Goal: Task Accomplishment & Management: Manage account settings

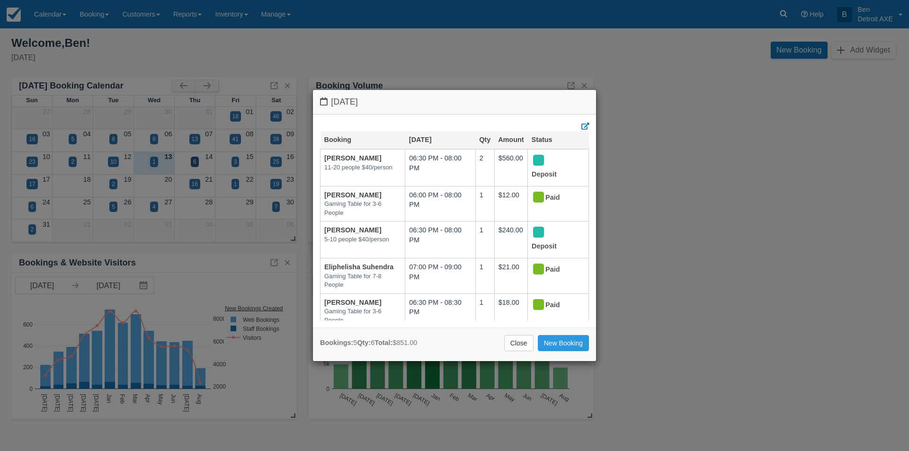
scroll to position [25, 0]
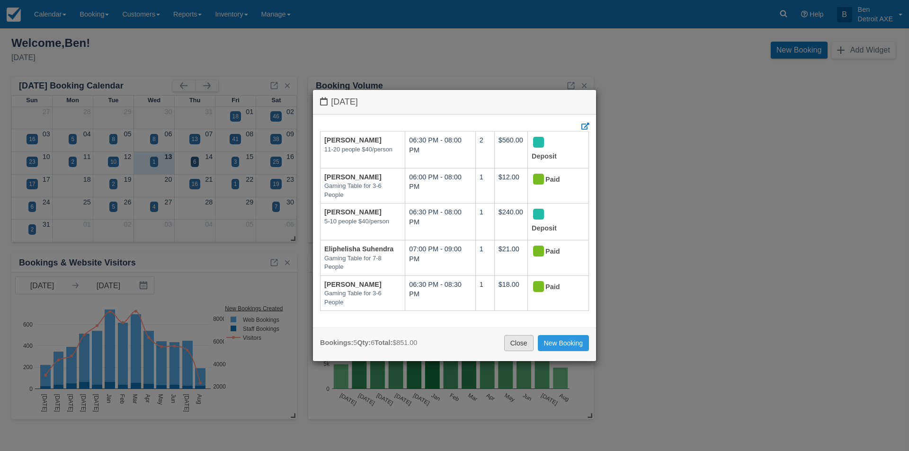
click at [511, 343] on link "Close" at bounding box center [518, 343] width 29 height 16
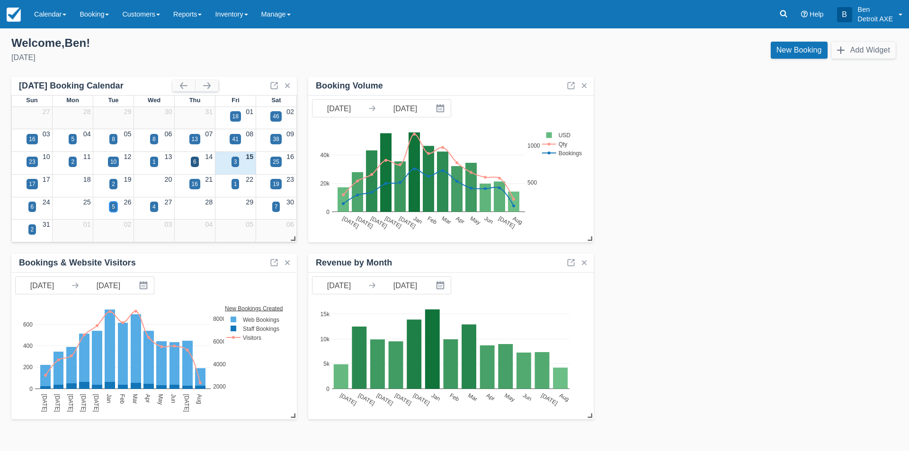
click at [115, 204] on div "5" at bounding box center [113, 207] width 3 height 9
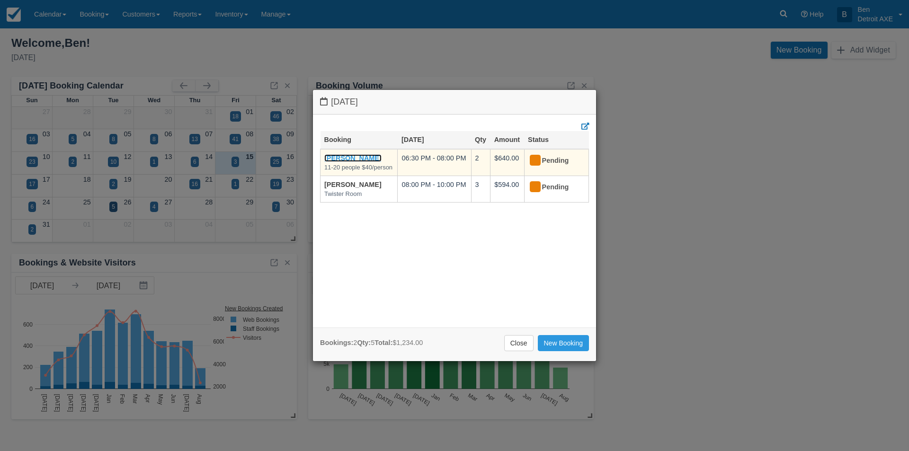
click at [350, 159] on link "[PERSON_NAME]" at bounding box center [352, 158] width 57 height 8
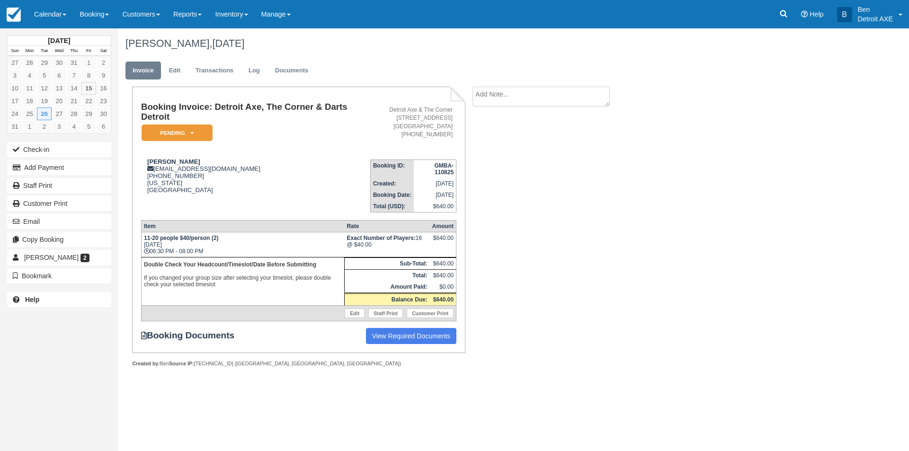
click at [493, 96] on textarea at bounding box center [540, 97] width 137 height 20
paste textarea "We plan to have 16 people that will be in attendance. Arrival time: 6pm Axe thr…"
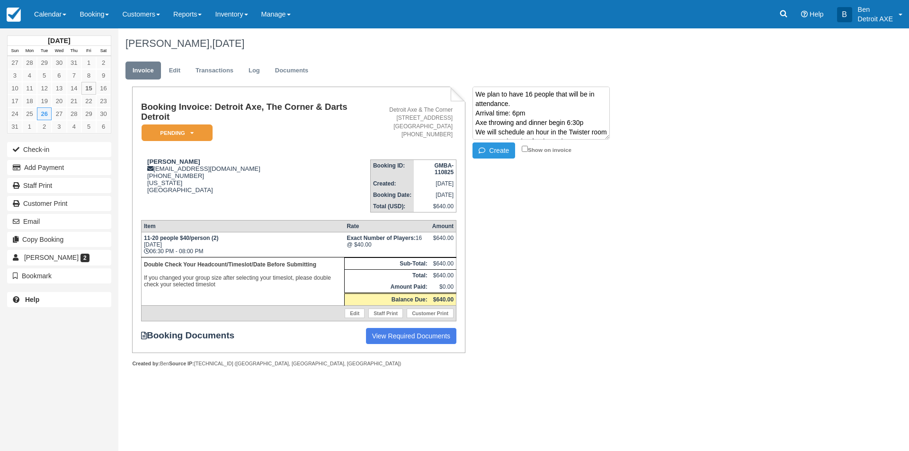
scroll to position [120, 0]
type textarea "We plan to have 16 people that will be in attendance. Arrival time: 6pm Axe thr…"
click at [487, 152] on icon "button" at bounding box center [484, 150] width 10 height 7
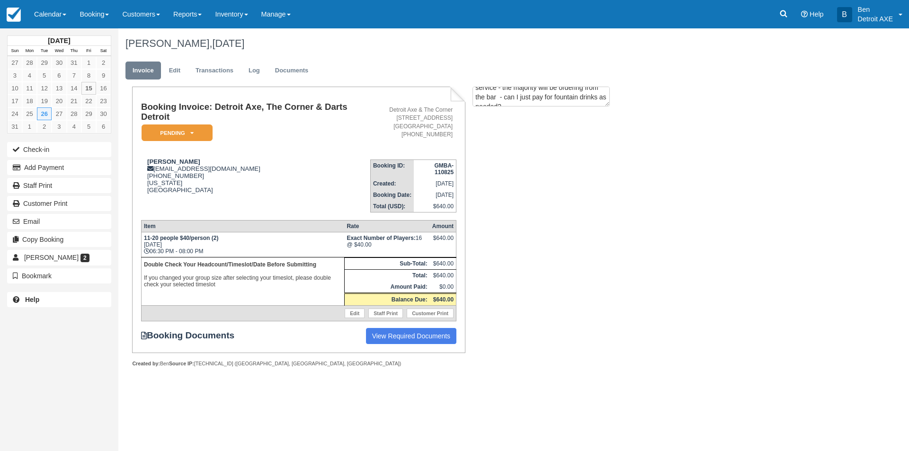
scroll to position [0, 0]
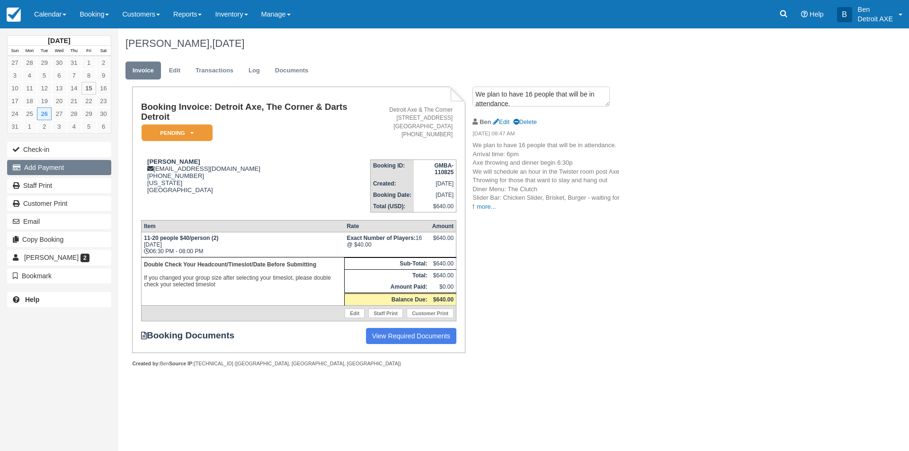
click at [57, 167] on button "Add Payment" at bounding box center [59, 167] width 104 height 15
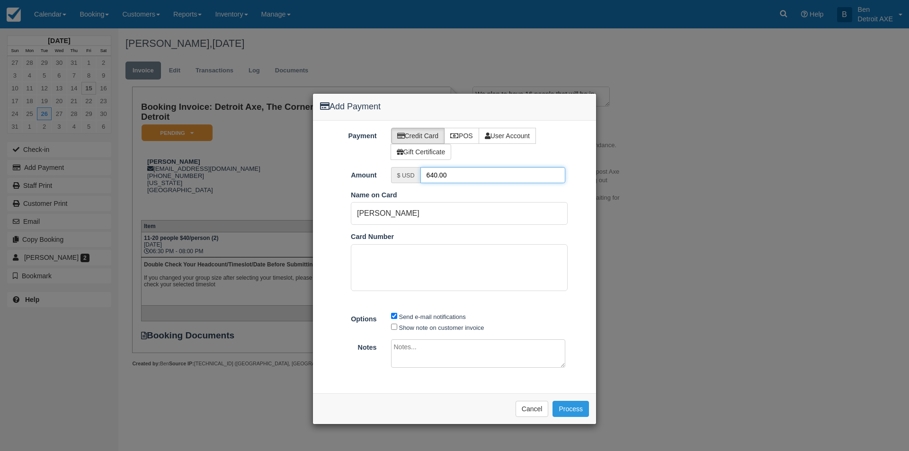
drag, startPoint x: 454, startPoint y: 179, endPoint x: 403, endPoint y: 178, distance: 51.1
click at [414, 178] on div "$ USD 640.00" at bounding box center [478, 175] width 175 height 16
type input "64"
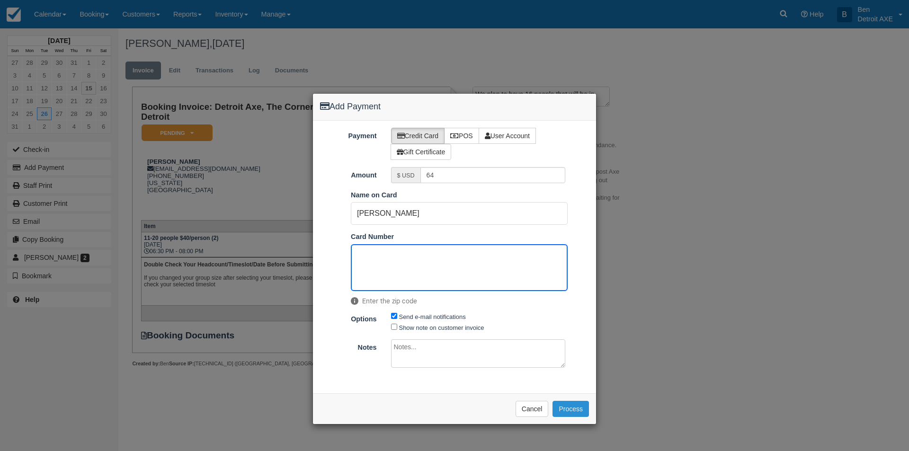
click at [572, 409] on button "Process" at bounding box center [570, 409] width 36 height 16
